Goal: Check status: Check status

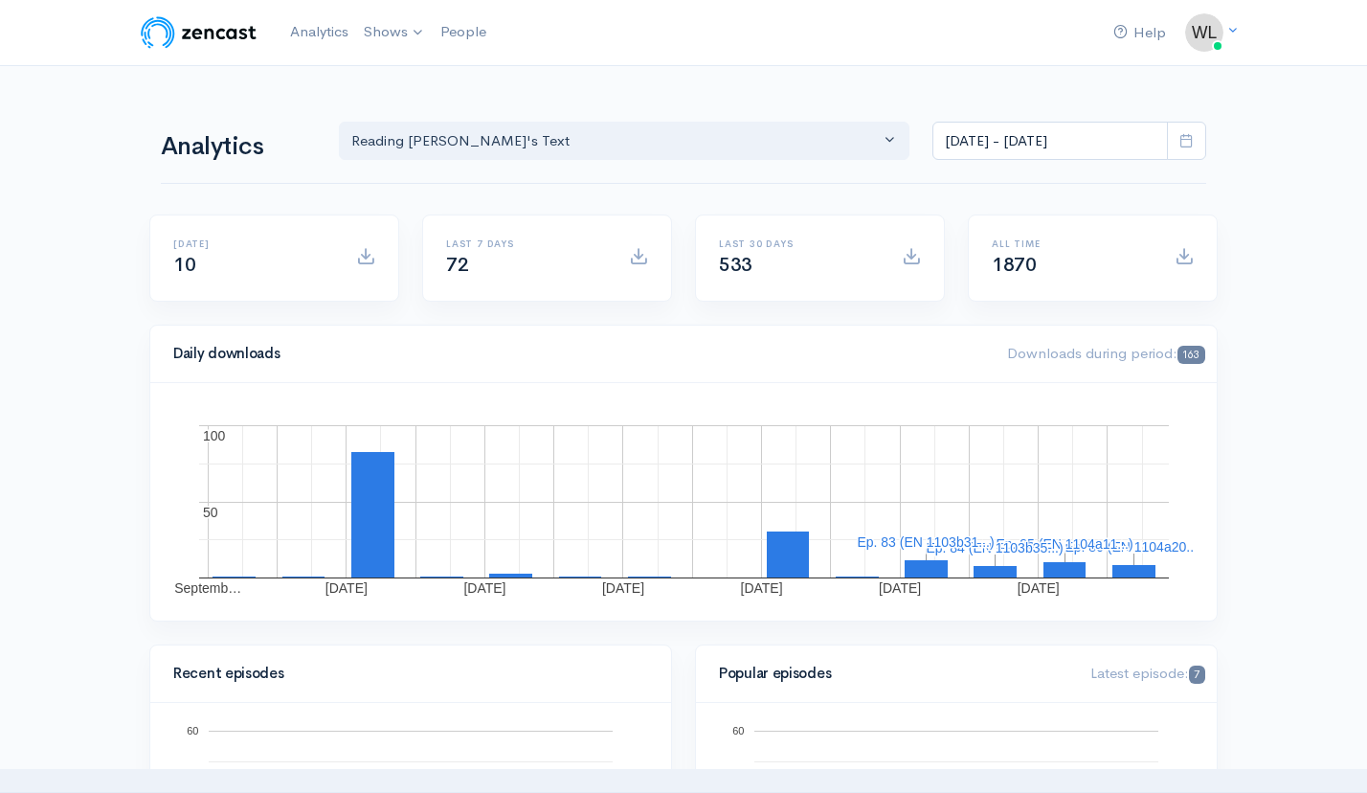
click at [1187, 146] on icon at bounding box center [1187, 140] width 14 height 14
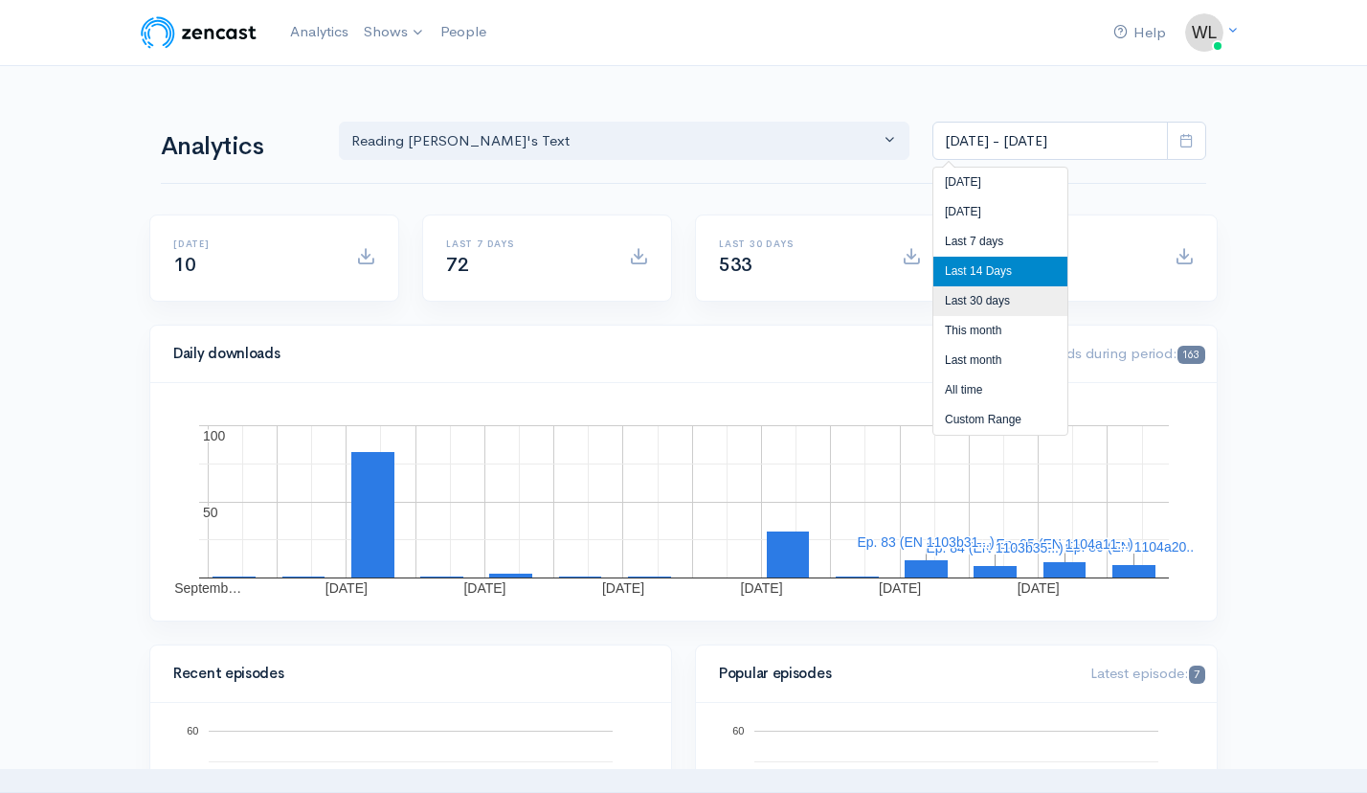
click at [1008, 297] on li "Last 30 days" at bounding box center [1001, 301] width 134 height 30
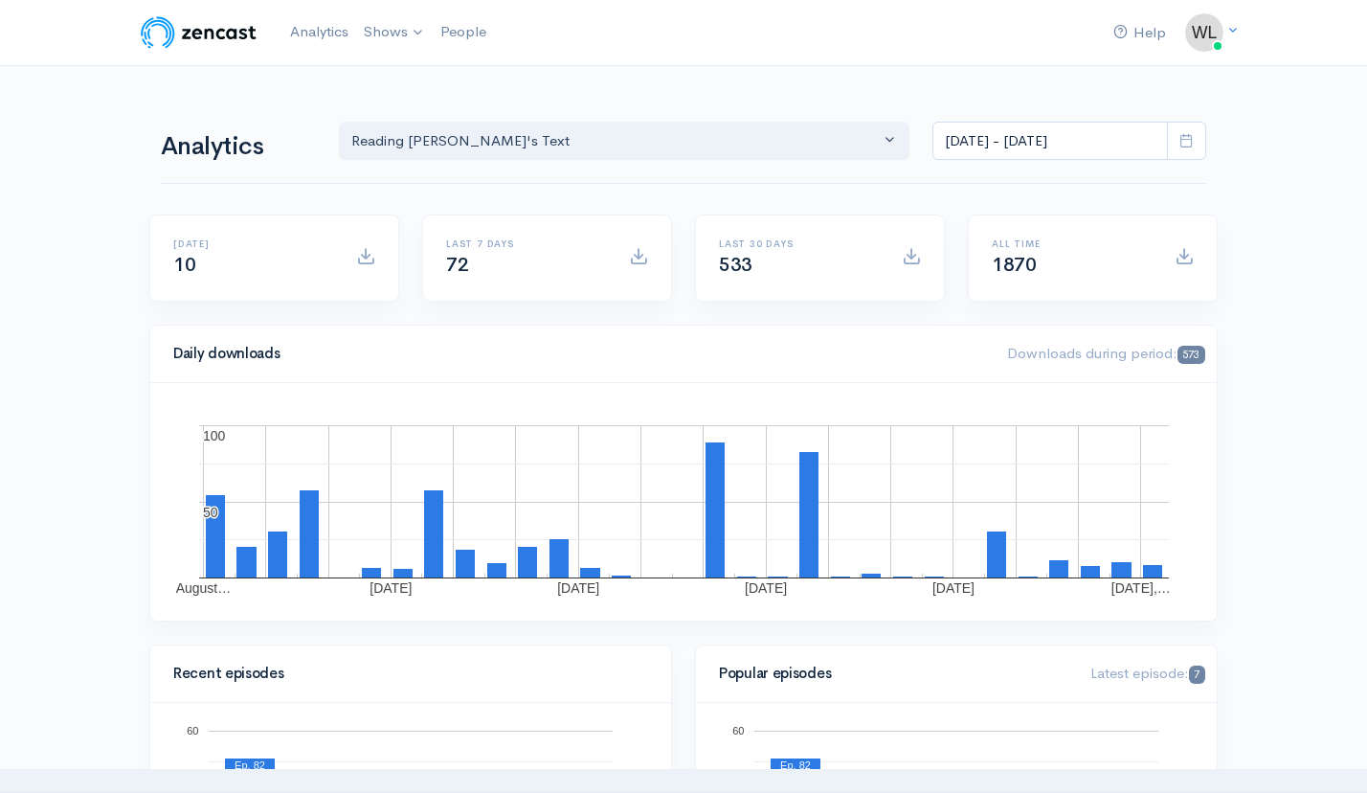
click at [1187, 152] on span at bounding box center [1186, 141] width 39 height 39
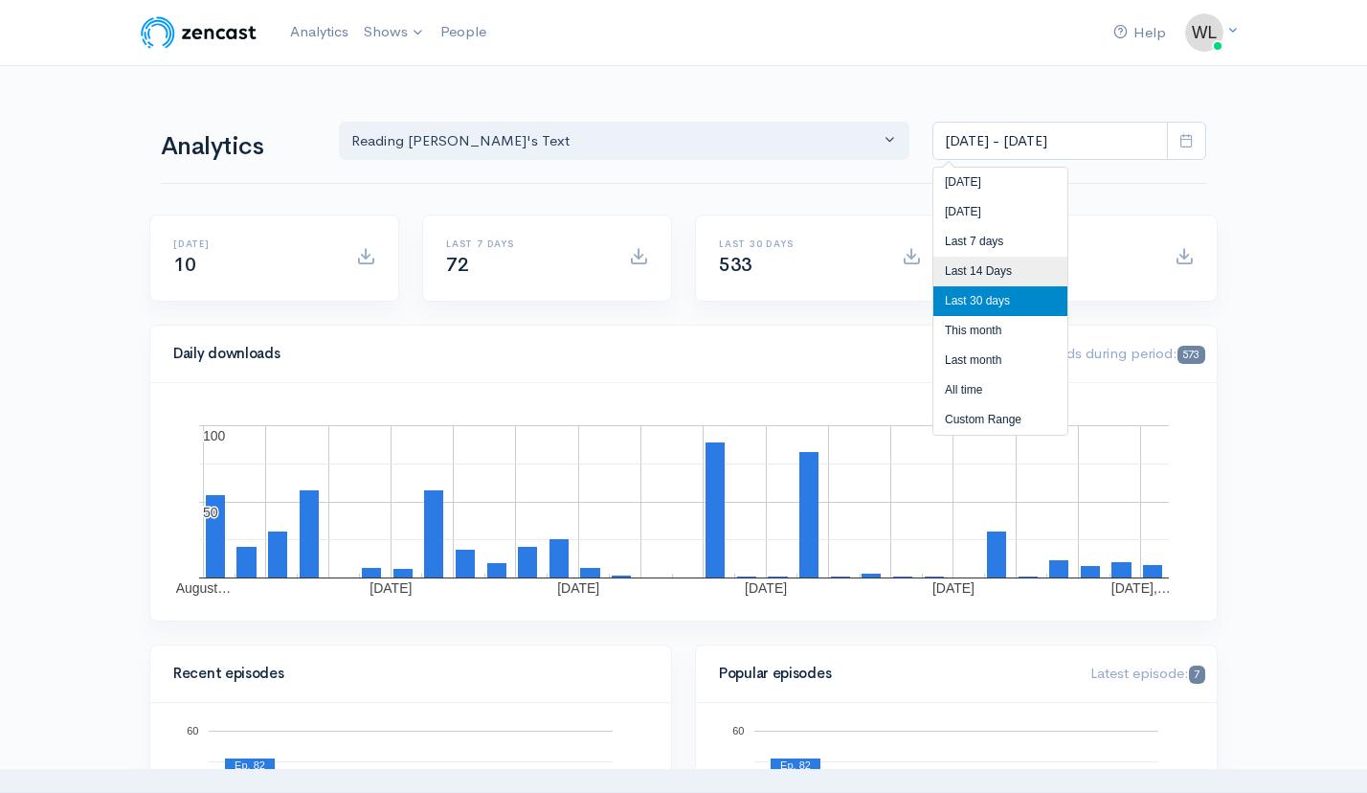
click at [1039, 268] on li "Last 14 Days" at bounding box center [1001, 272] width 134 height 30
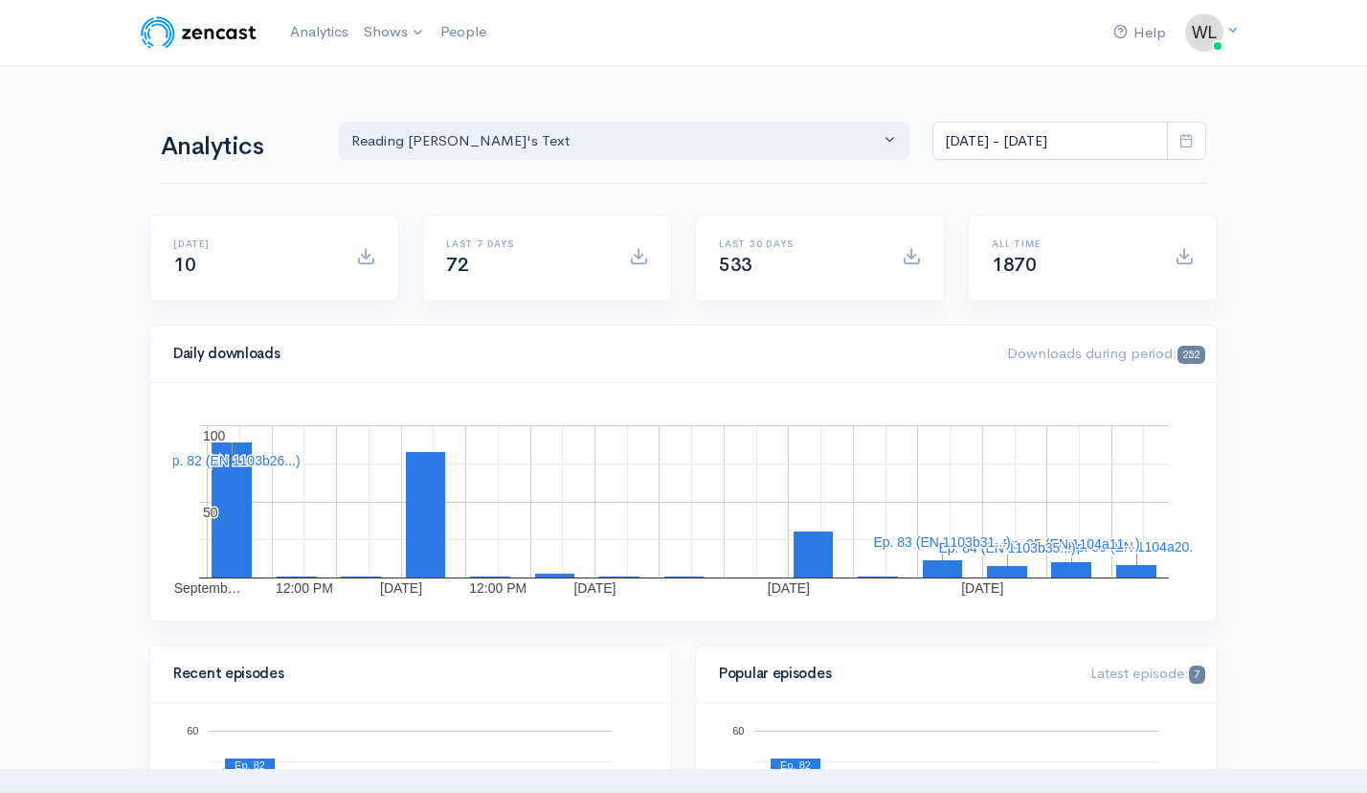
click at [1189, 143] on icon at bounding box center [1187, 140] width 14 height 14
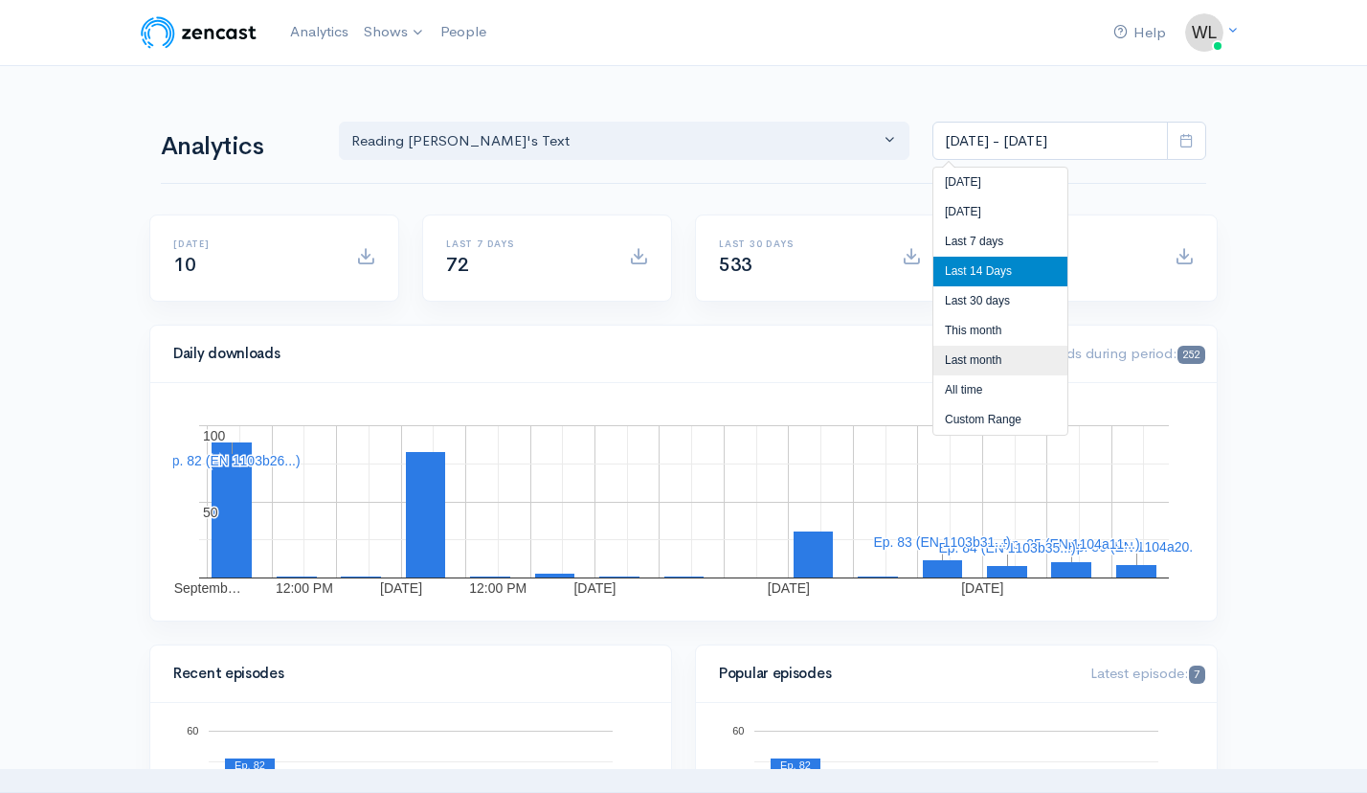
click at [1003, 361] on li "Last month" at bounding box center [1001, 361] width 134 height 30
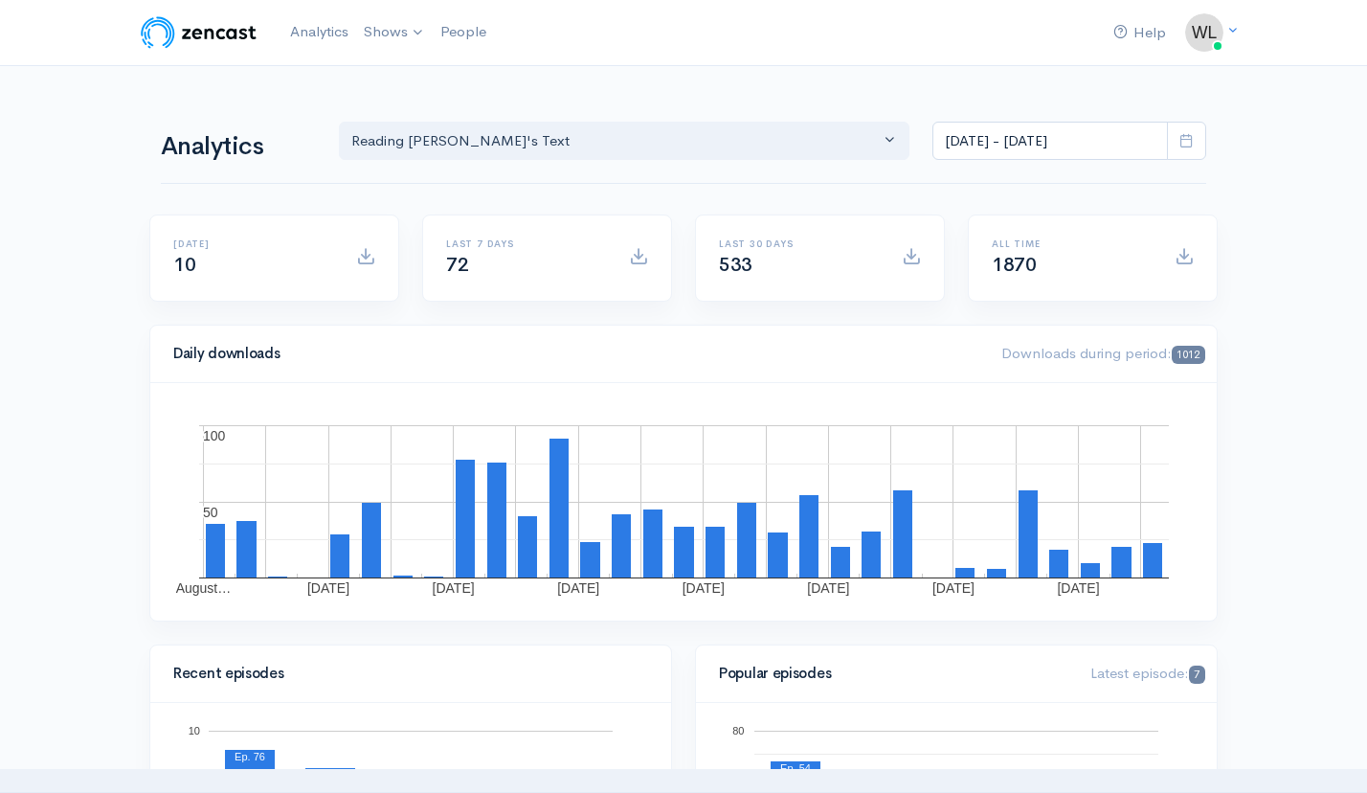
click at [1182, 146] on icon at bounding box center [1187, 140] width 14 height 14
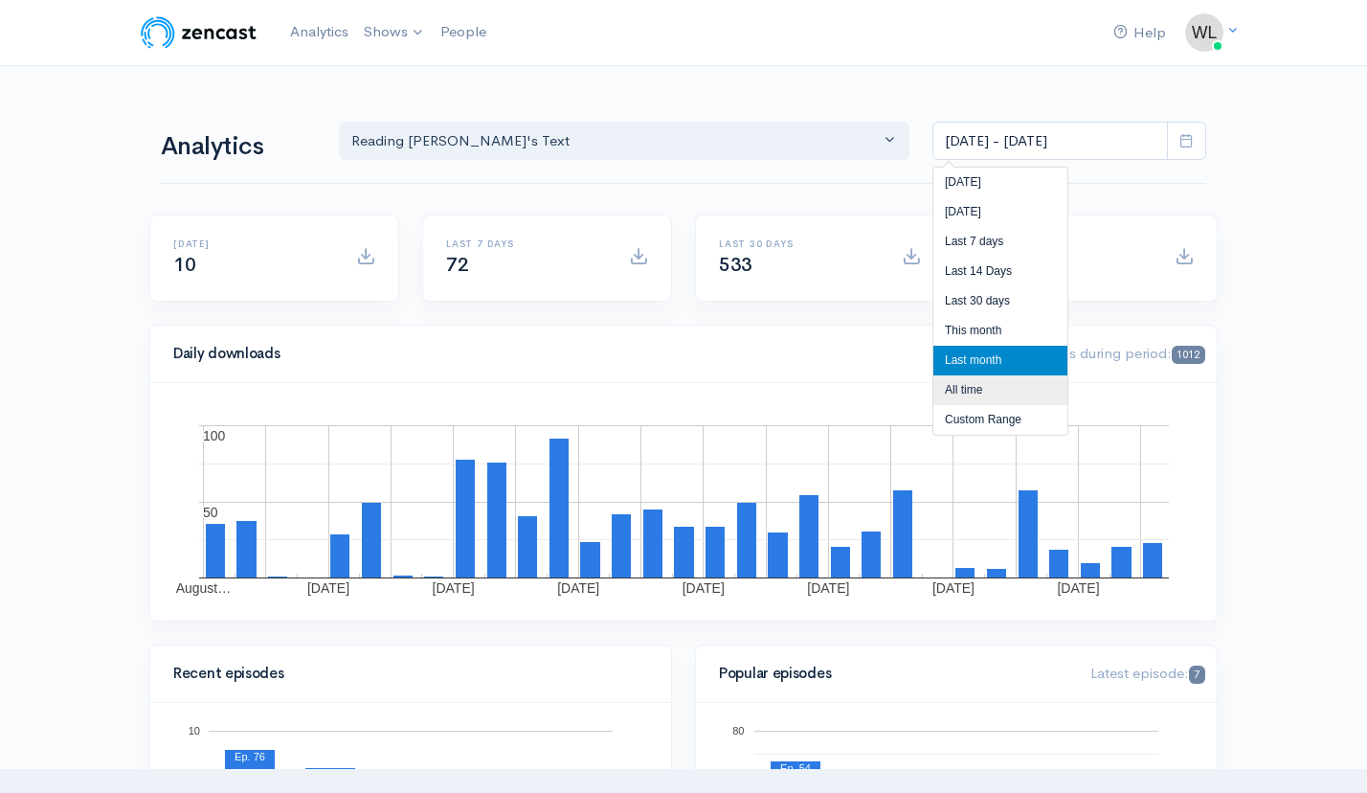
click at [992, 386] on li "All time" at bounding box center [1001, 390] width 134 height 30
type input "[DATE] - [DATE]"
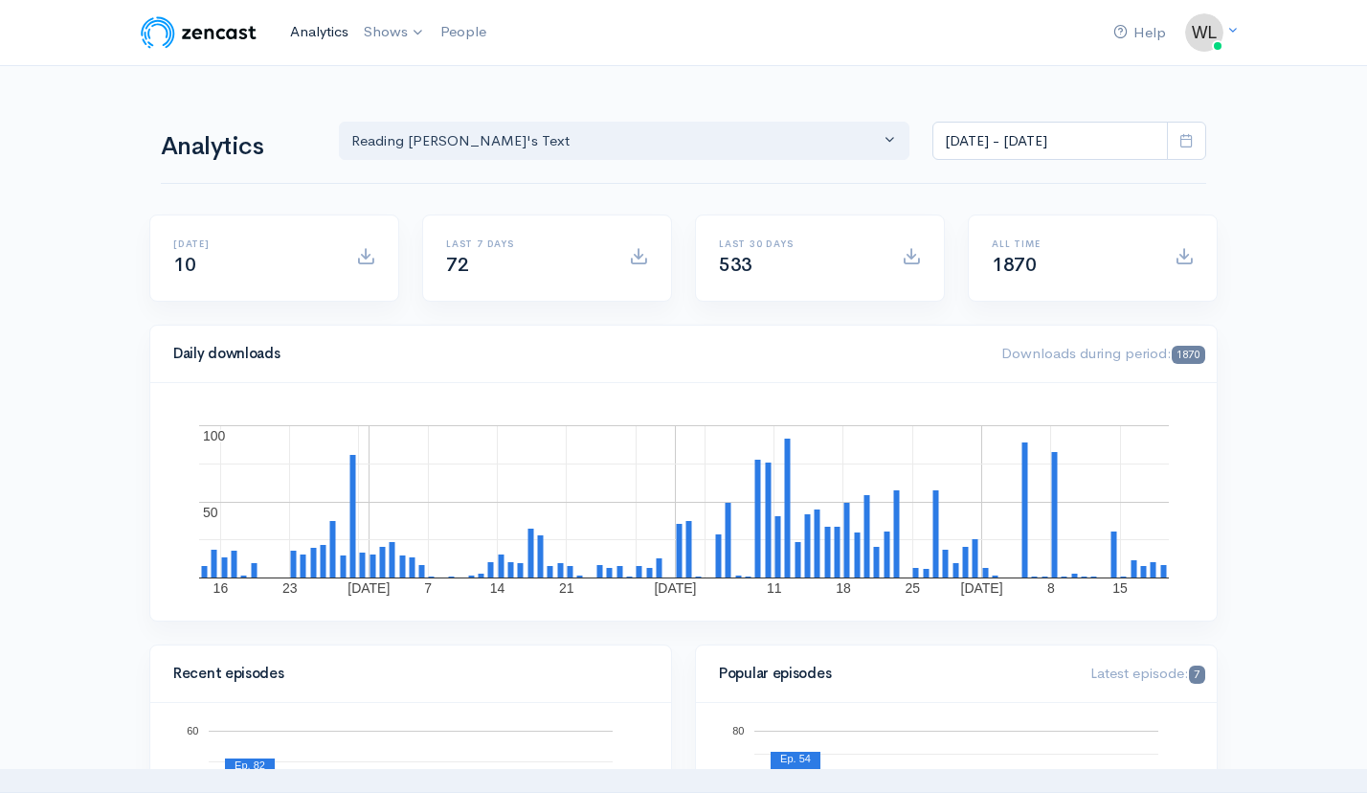
click at [330, 33] on link "Analytics" at bounding box center [319, 31] width 74 height 41
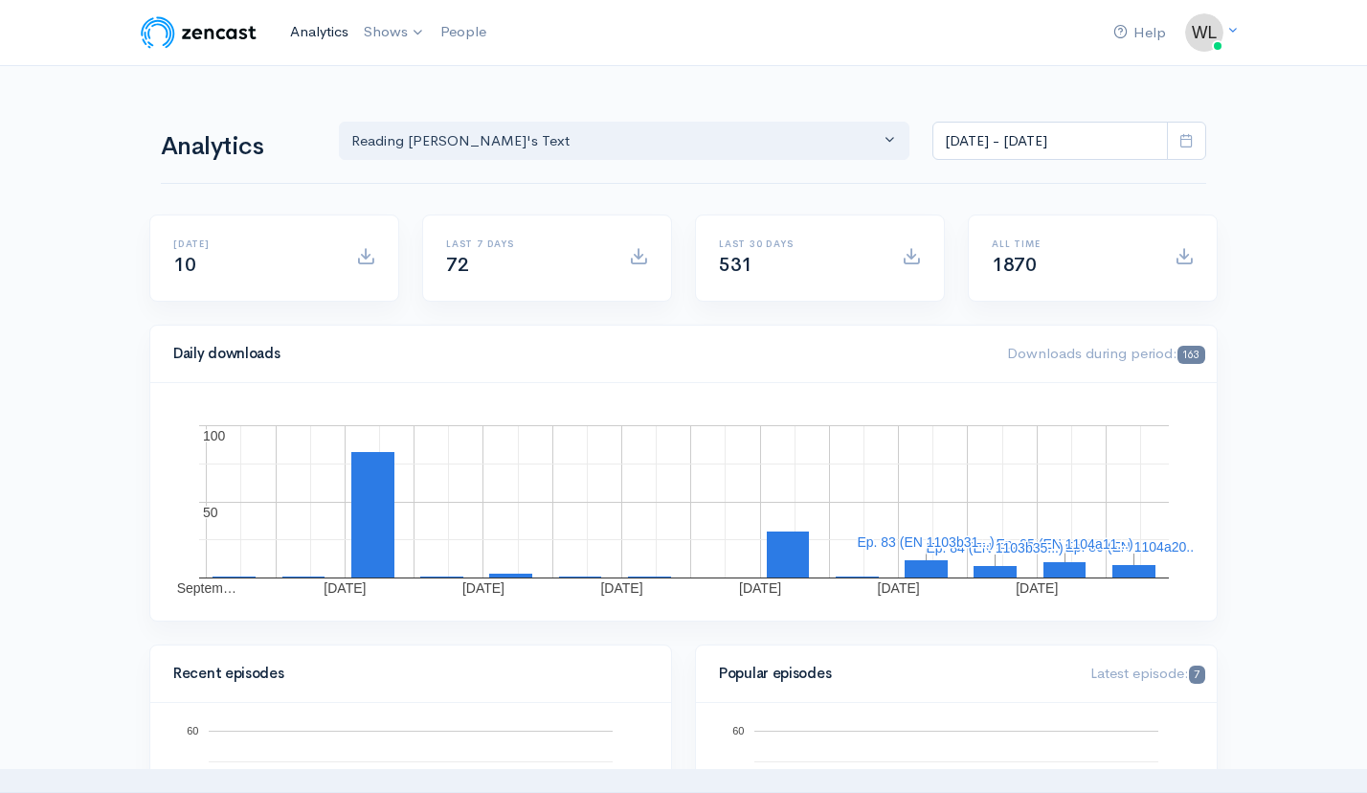
click at [316, 34] on link "Analytics" at bounding box center [319, 31] width 74 height 41
click at [317, 31] on link "Analytics" at bounding box center [319, 31] width 74 height 41
click at [303, 34] on link "Analytics" at bounding box center [319, 31] width 74 height 41
